Goal: Task Accomplishment & Management: Manage account settings

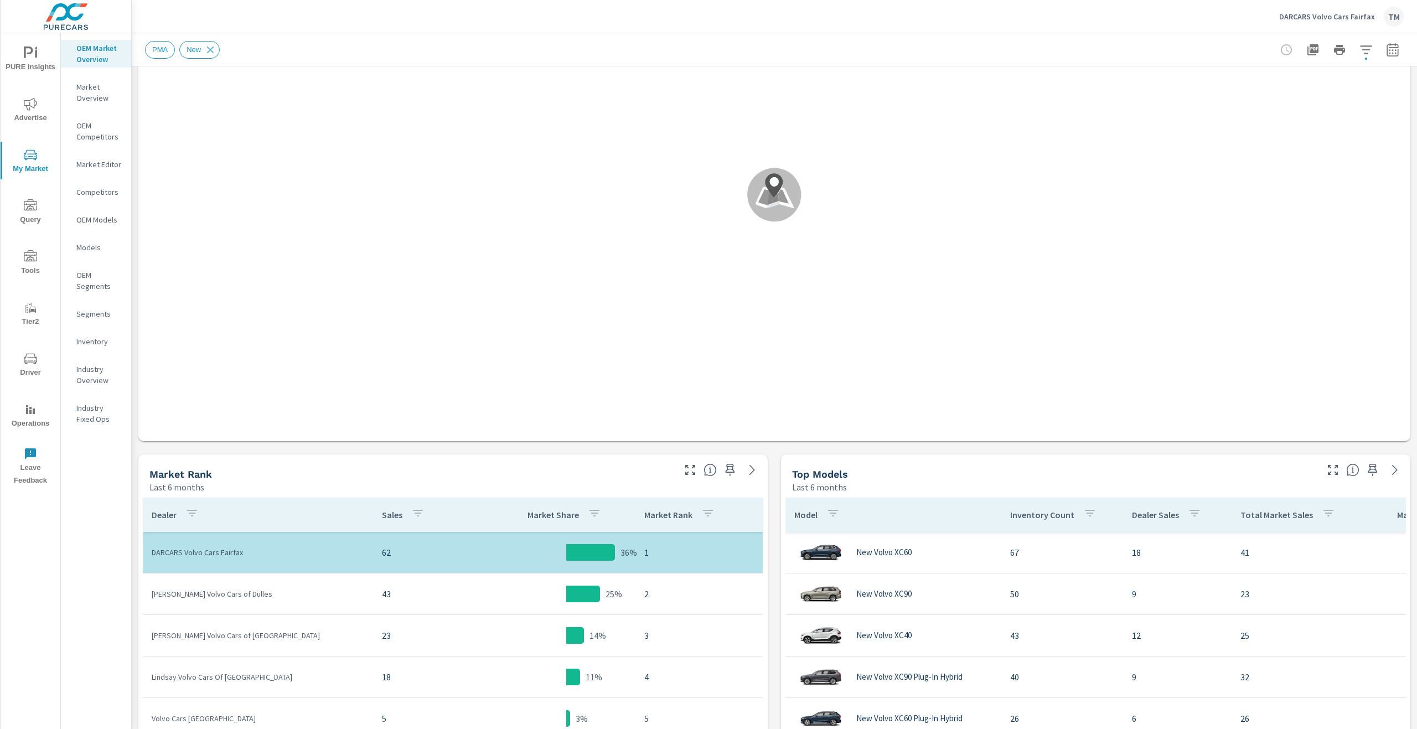
scroll to position [166, 0]
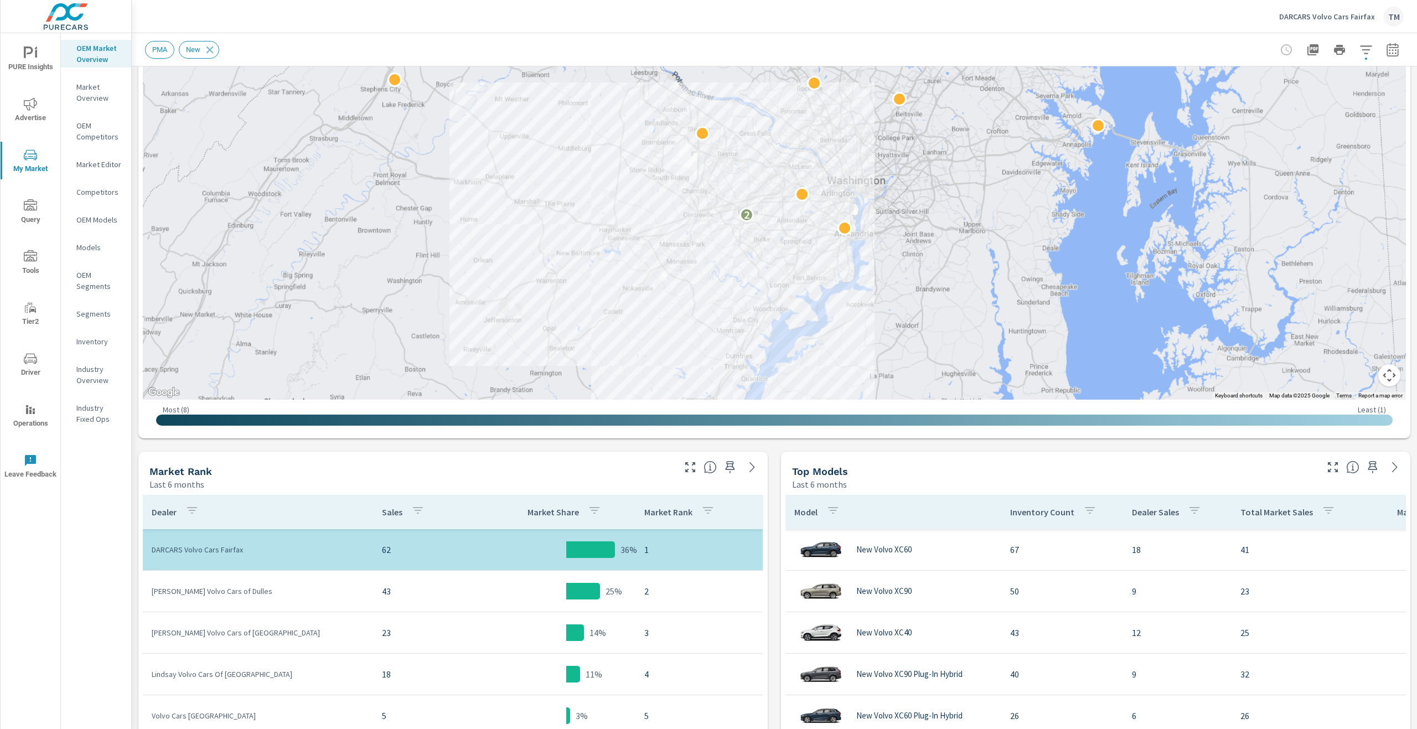
drag, startPoint x: 873, startPoint y: 194, endPoint x: 876, endPoint y: 258, distance: 64.3
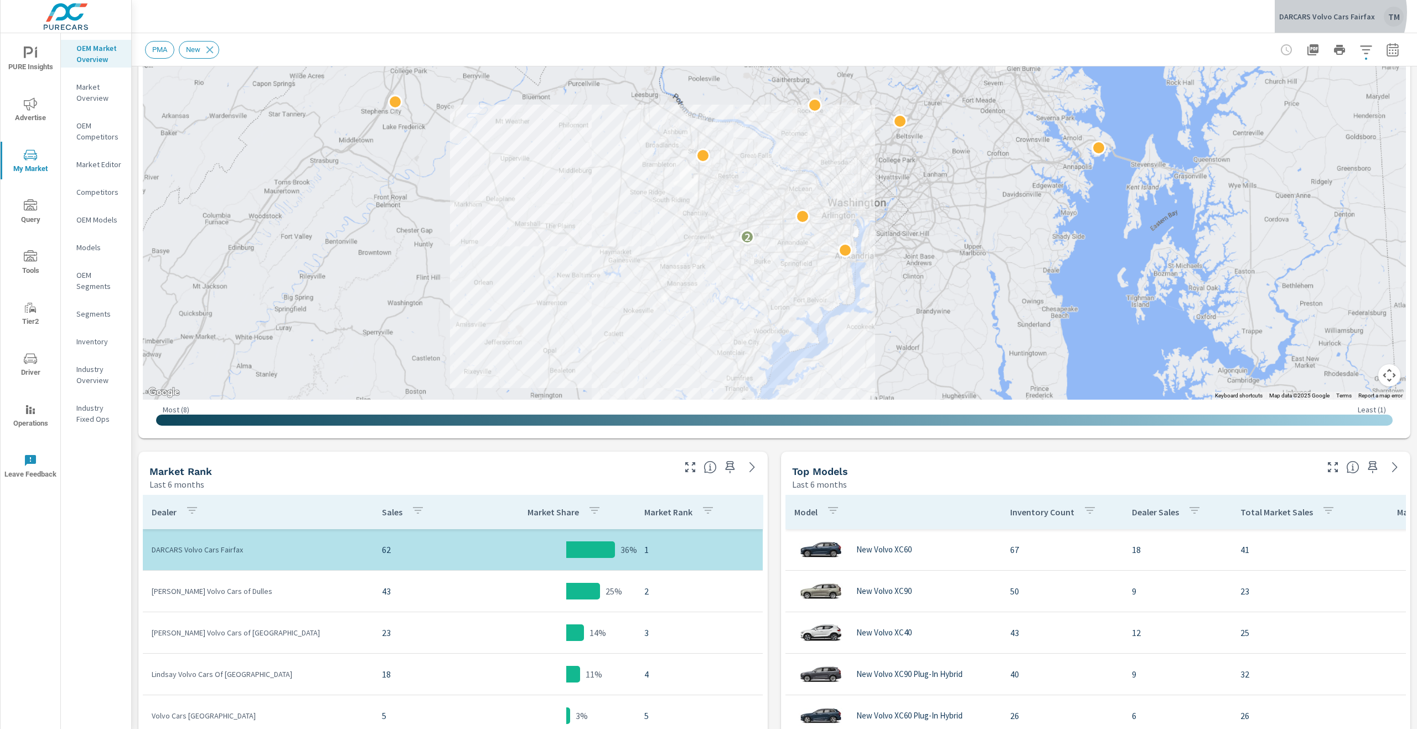
click at [1334, 12] on p "DARCARS Volvo Cars Fairfax" at bounding box center [1327, 17] width 96 height 10
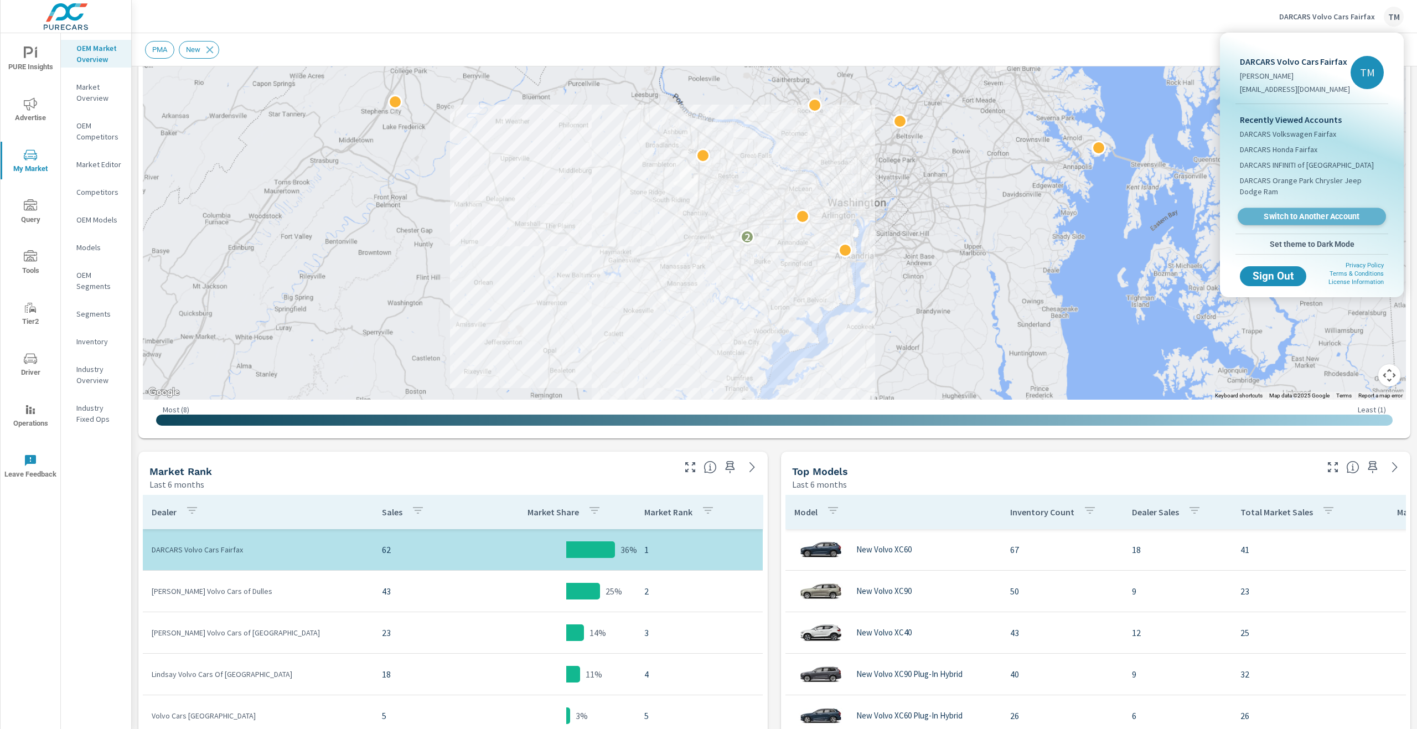
click at [1311, 219] on span "Switch to Another Account" at bounding box center [1312, 216] width 136 height 11
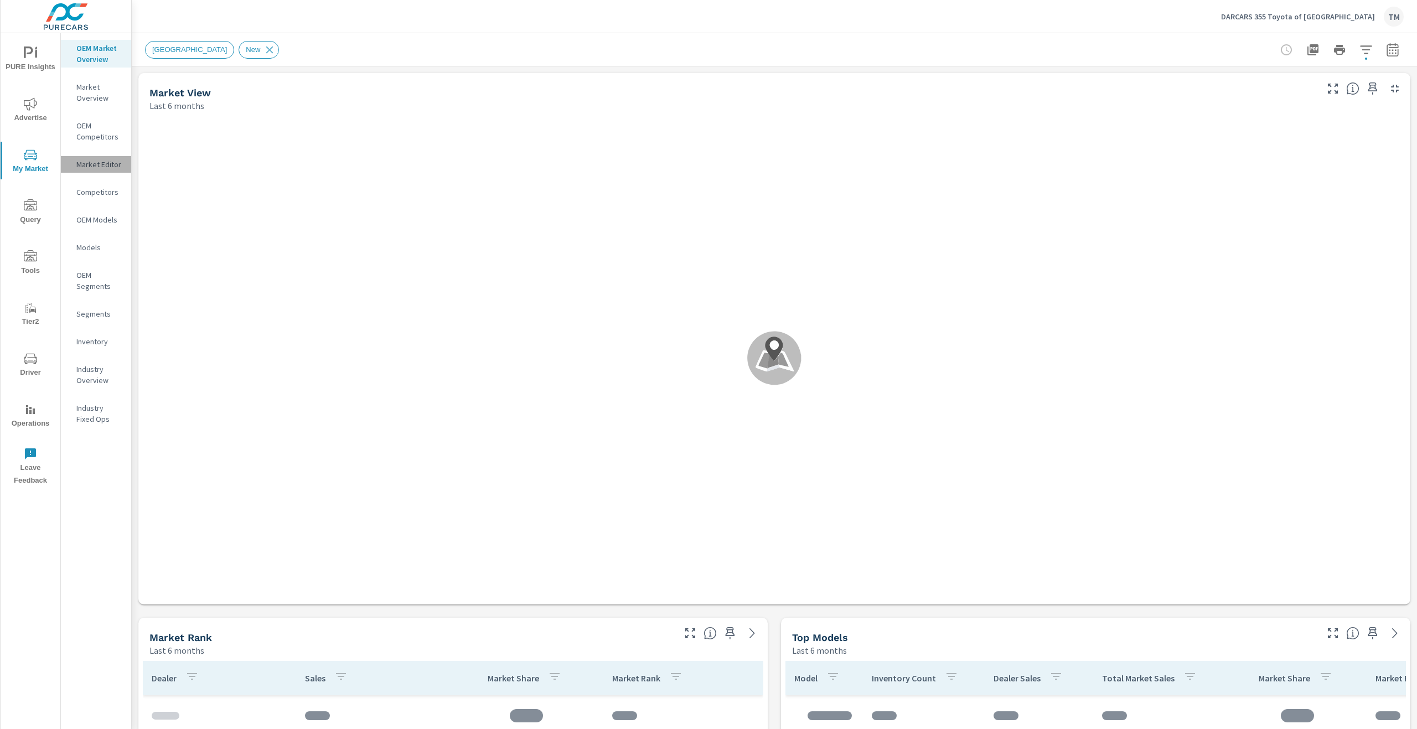
click at [102, 167] on p "Market Editor" at bounding box center [99, 164] width 46 height 11
